Goal: Check status: Check status

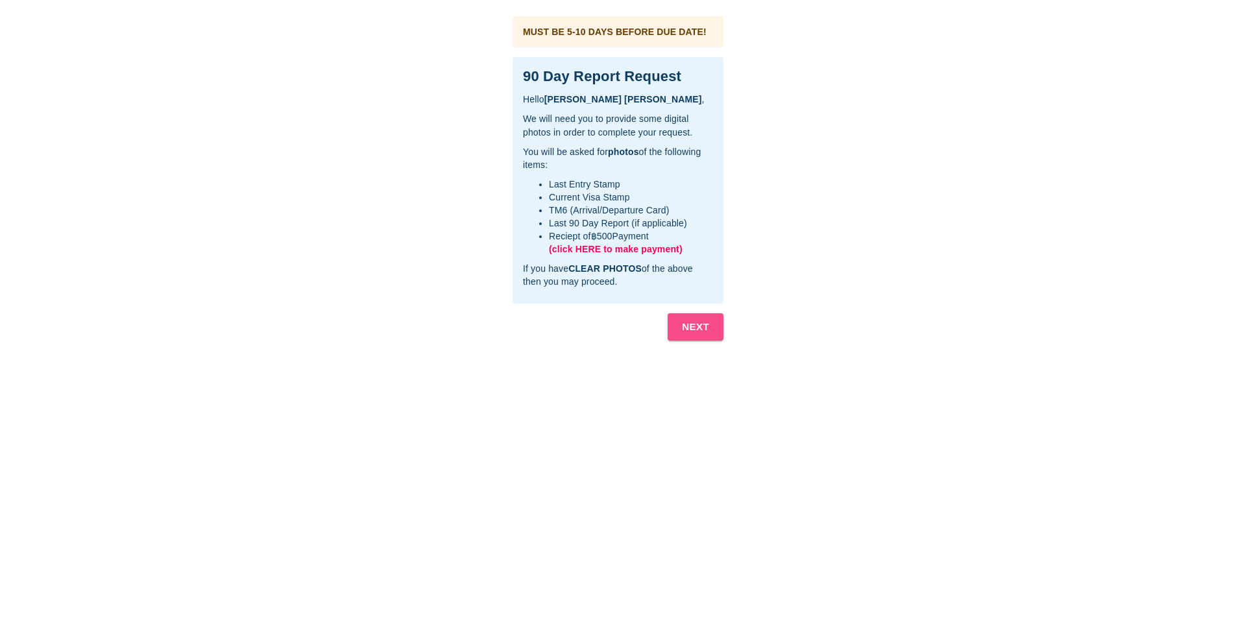
click at [688, 326] on b "NEXT" at bounding box center [695, 327] width 27 height 17
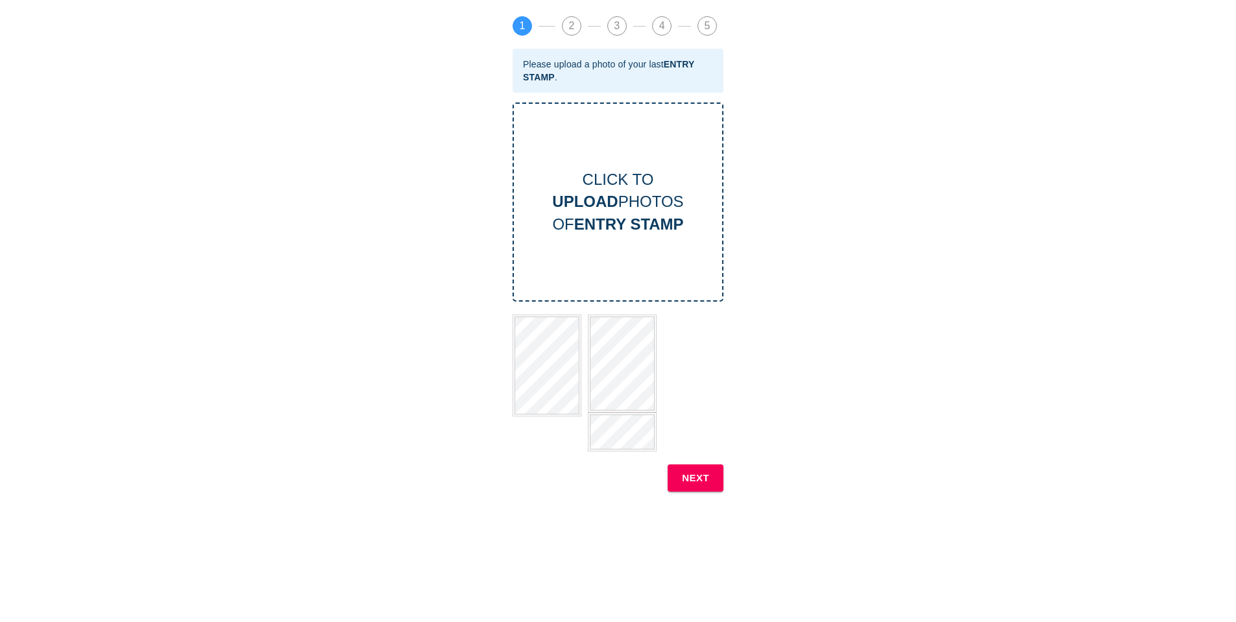
click at [695, 477] on b "NEXT" at bounding box center [695, 478] width 27 height 17
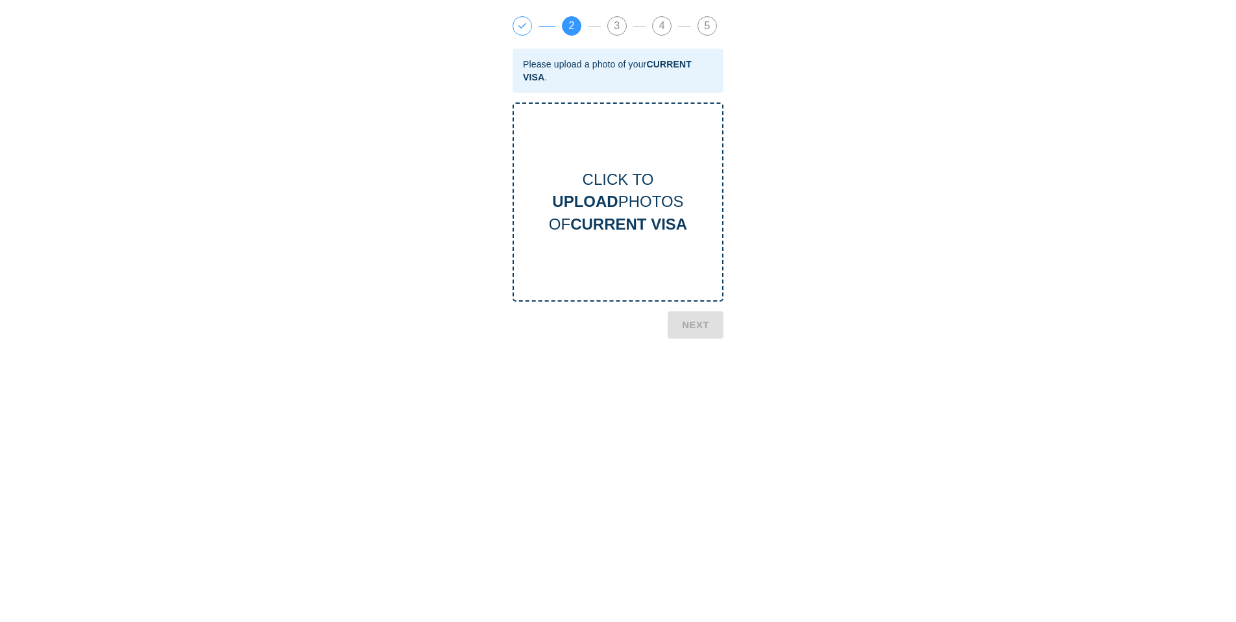
click at [524, 25] on span "1" at bounding box center [522, 26] width 18 height 18
click at [691, 439] on b "NEXT" at bounding box center [695, 439] width 27 height 17
click at [636, 203] on div "CLICK TO UPLOAD PHOTOS OF TM6 CARD" at bounding box center [618, 202] width 208 height 67
click at [697, 380] on b "NEXT" at bounding box center [695, 380] width 27 height 17
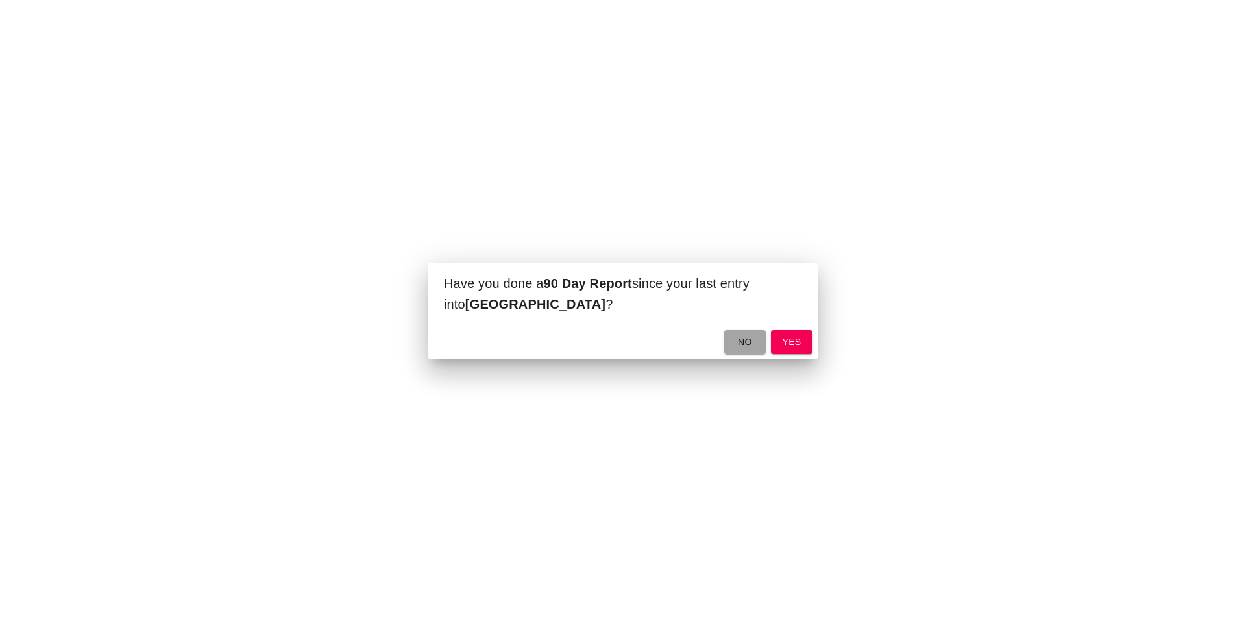
click at [738, 343] on span "no" at bounding box center [744, 342] width 21 height 16
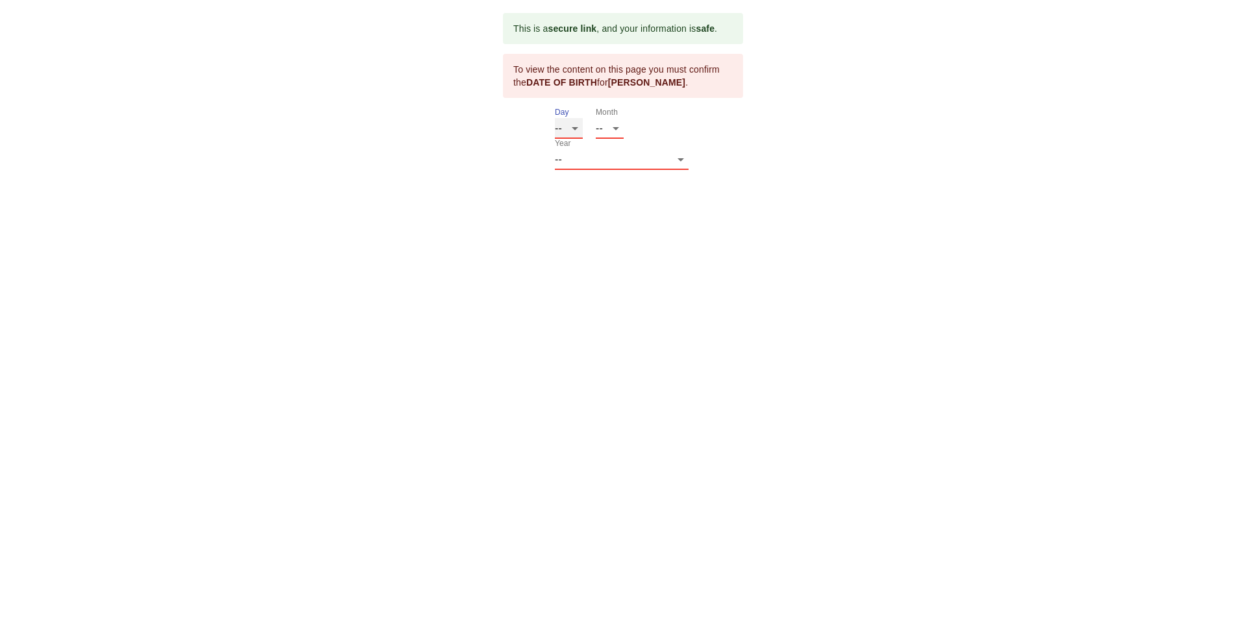
click at [573, 126] on select "-- 01 02 03 04 05 06 07 08 09 10 11 12 13 14 15 16 17 18 19 20 21 22 23 24 25 2…" at bounding box center [569, 128] width 28 height 21
select select "20"
click at [555, 118] on select "-- 01 02 03 04 05 06 07 08 09 10 11 12 13 14 15 16 17 18 19 20 21 22 23 24 25 2…" at bounding box center [569, 128] width 28 height 21
click at [607, 125] on select "-- 01 02 03 04 05 06 07 08 09 10 11 12" at bounding box center [610, 128] width 28 height 21
select select "08"
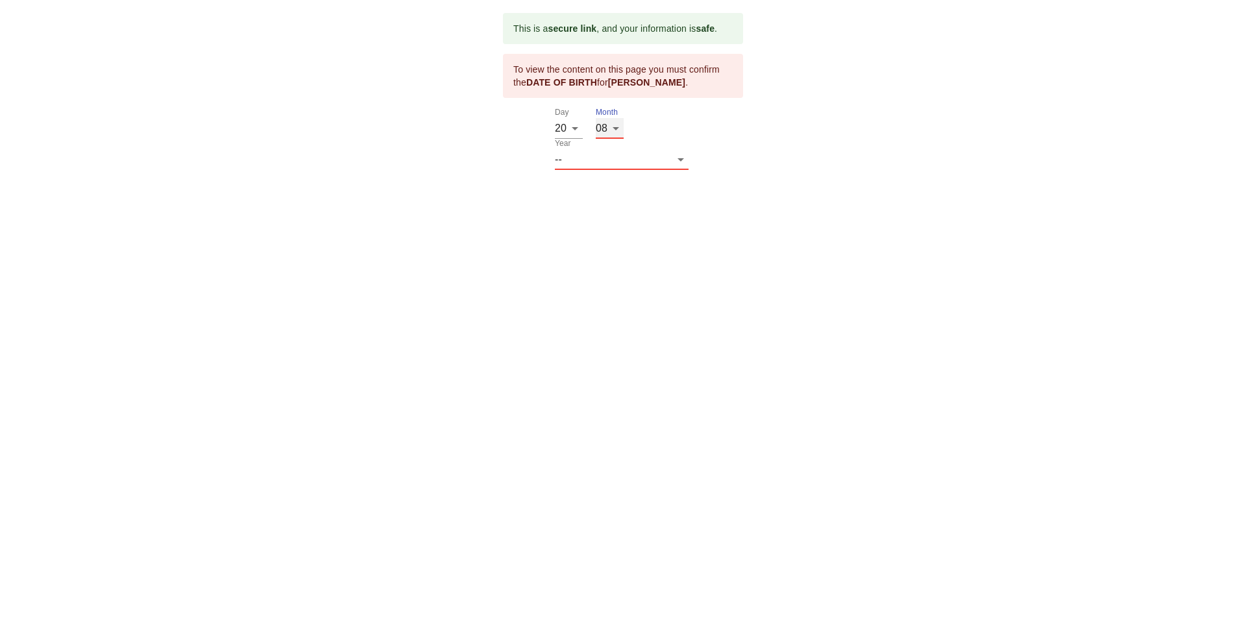
click at [596, 118] on select "-- 01 02 03 04 05 06 07 08 09 10 11 12" at bounding box center [610, 128] width 28 height 21
click at [644, 149] on select "-- 2025 2024 2023 2022 2021 2020 2019 2018 2017 2016 2015 2014 2013 2012 2011 2…" at bounding box center [622, 159] width 134 height 21
